Goal: Consume media (video, audio)

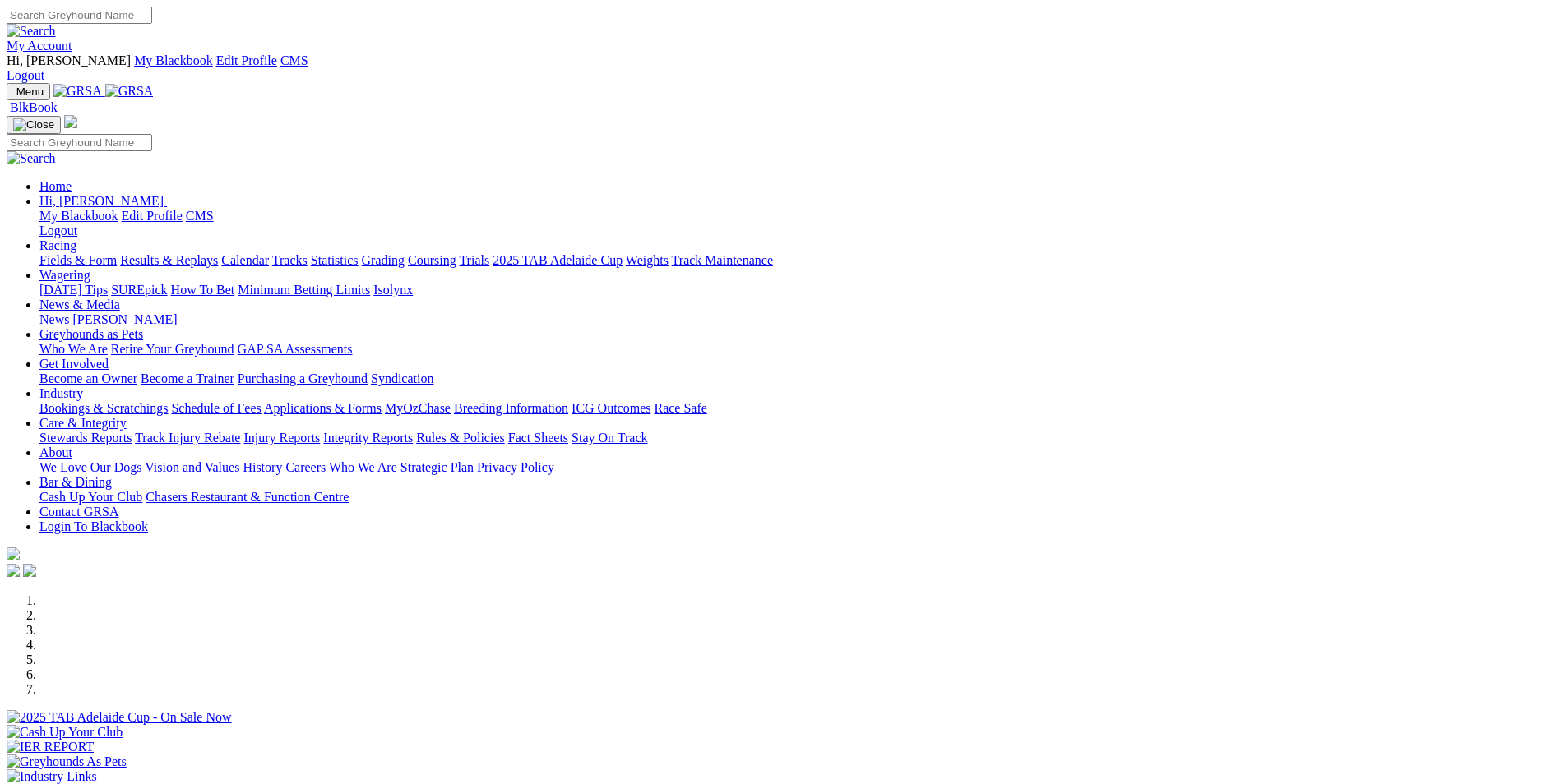
scroll to position [1151, 0]
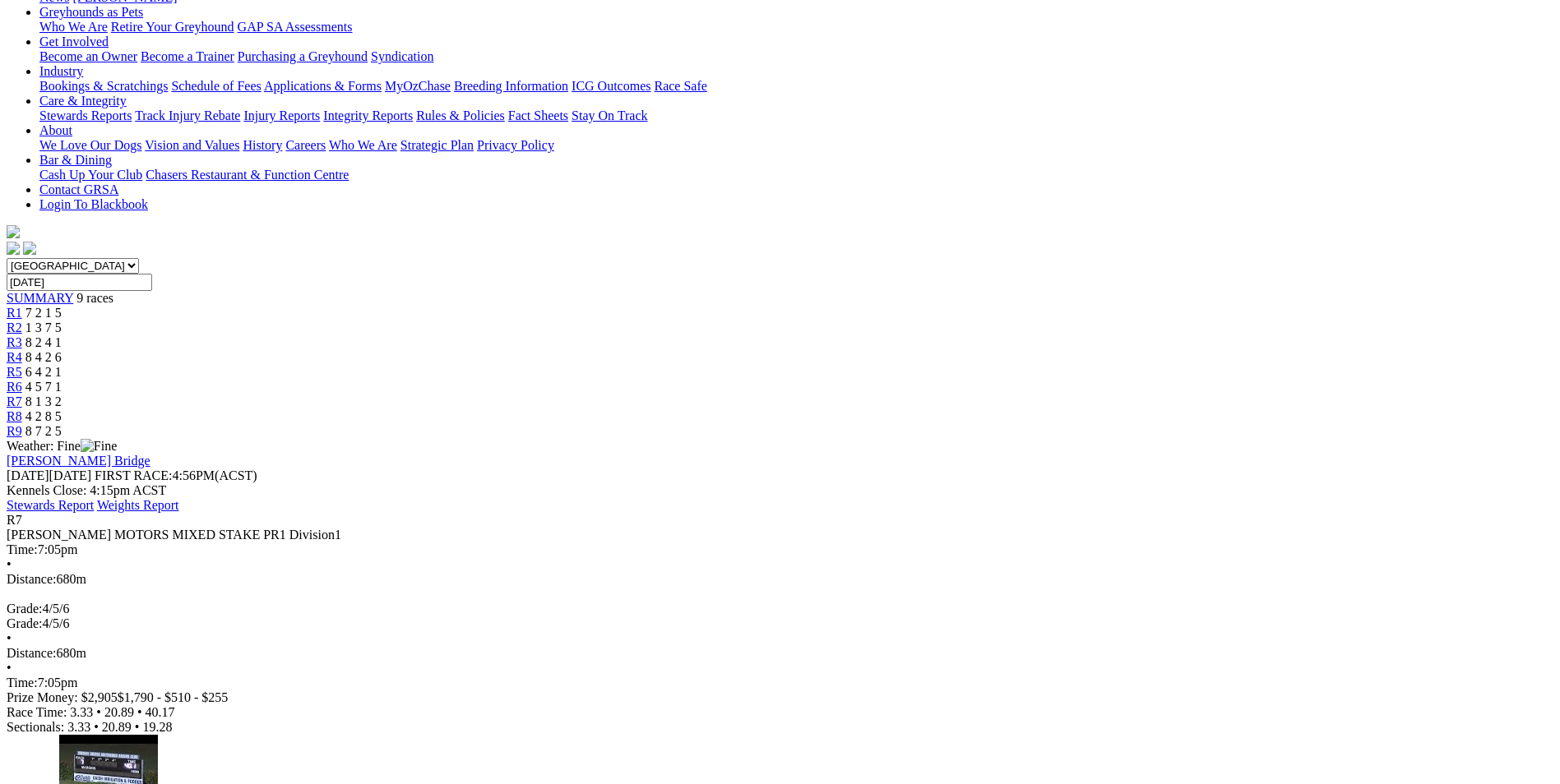
scroll to position [191, 0]
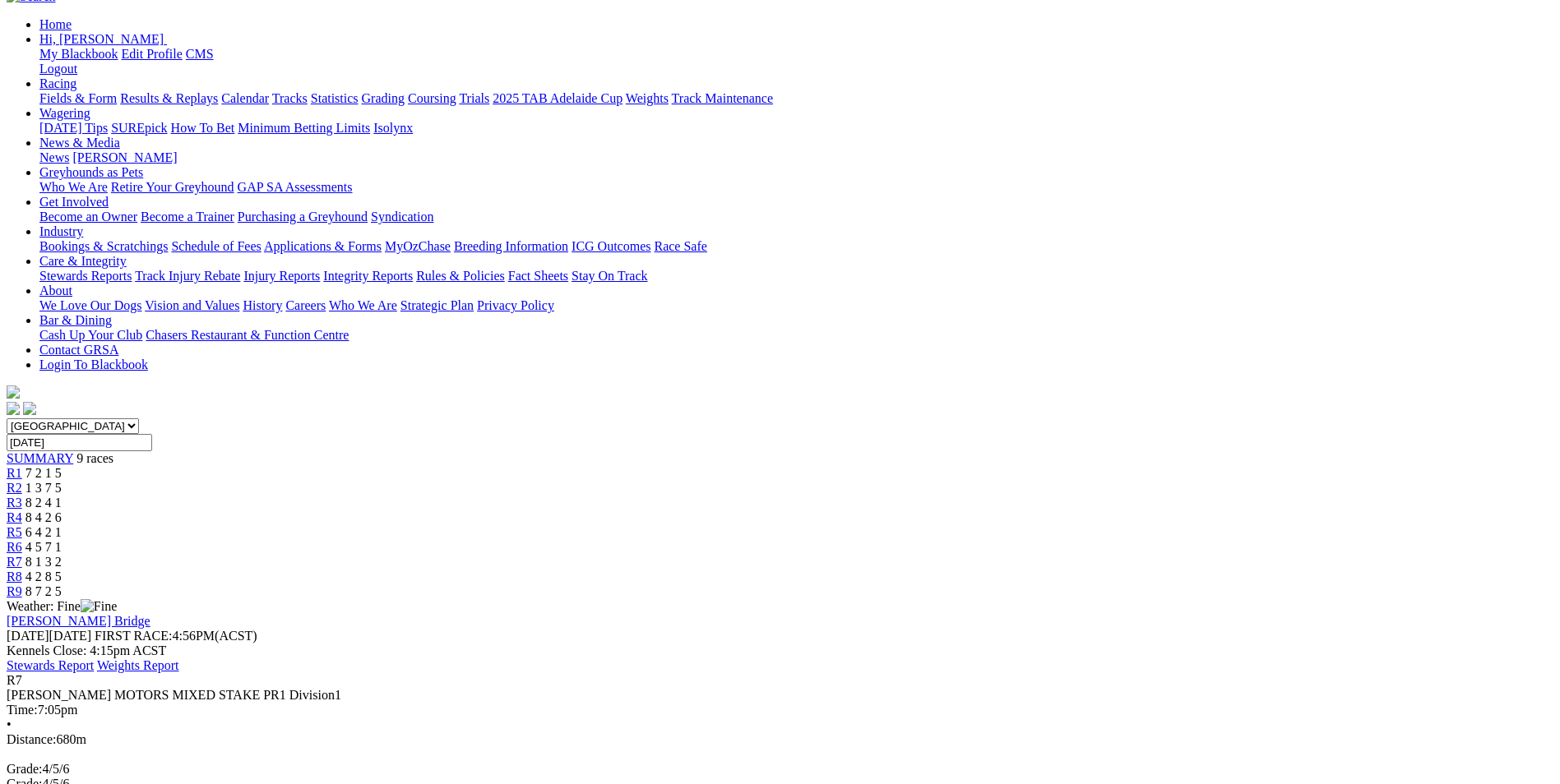
click at [450, 466] on div "R1 7 2 1 5" at bounding box center [780, 473] width 1547 height 15
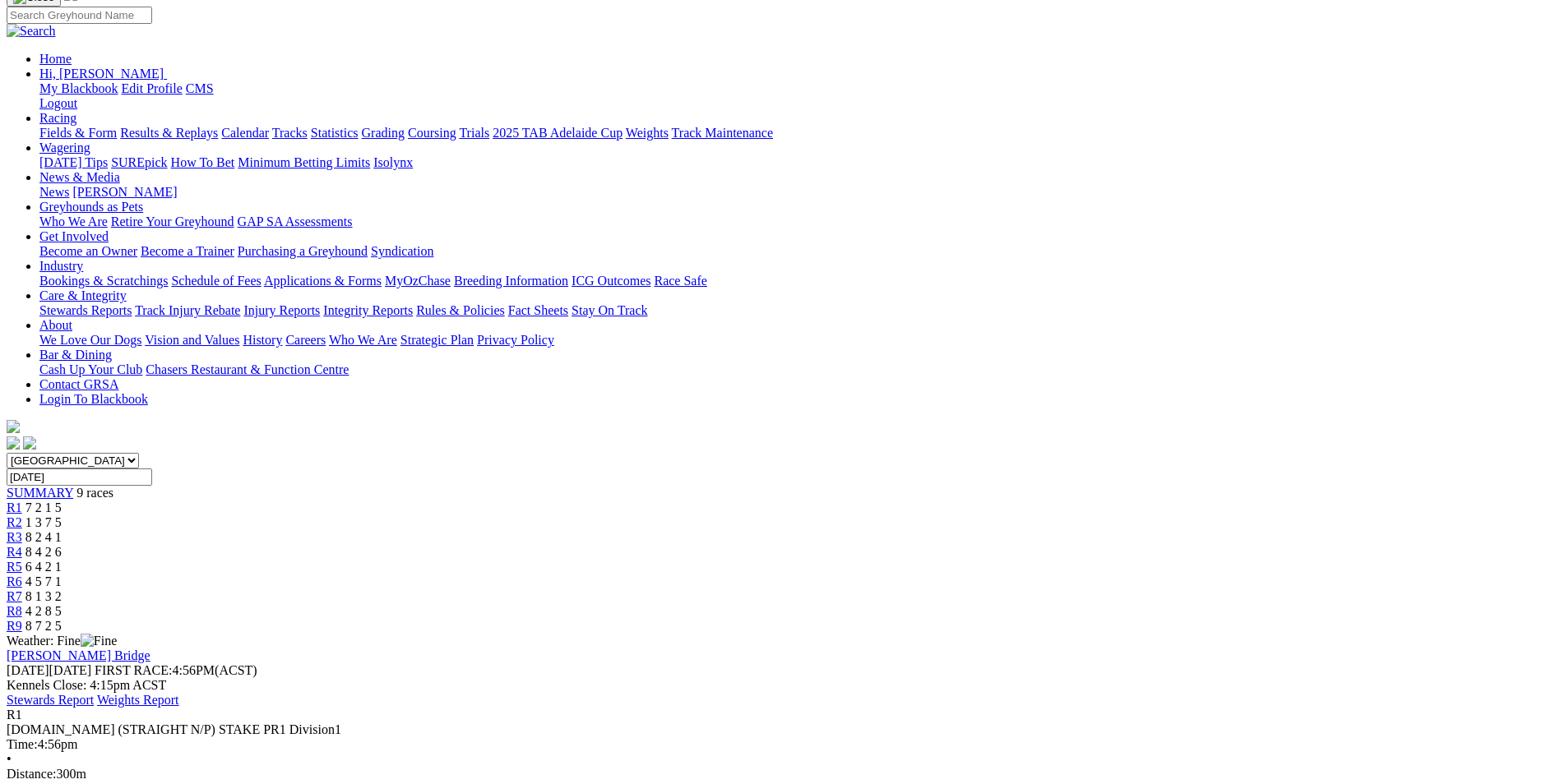
scroll to position [191, 0]
